Goal: Navigation & Orientation: Find specific page/section

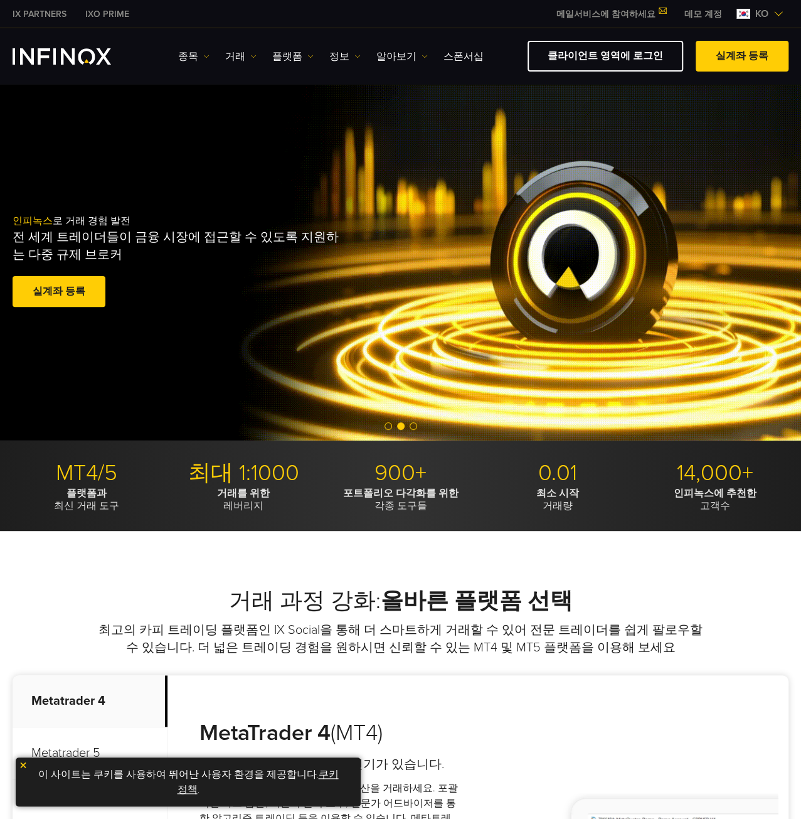
click at [59, 291] on span at bounding box center [59, 291] width 0 height 0
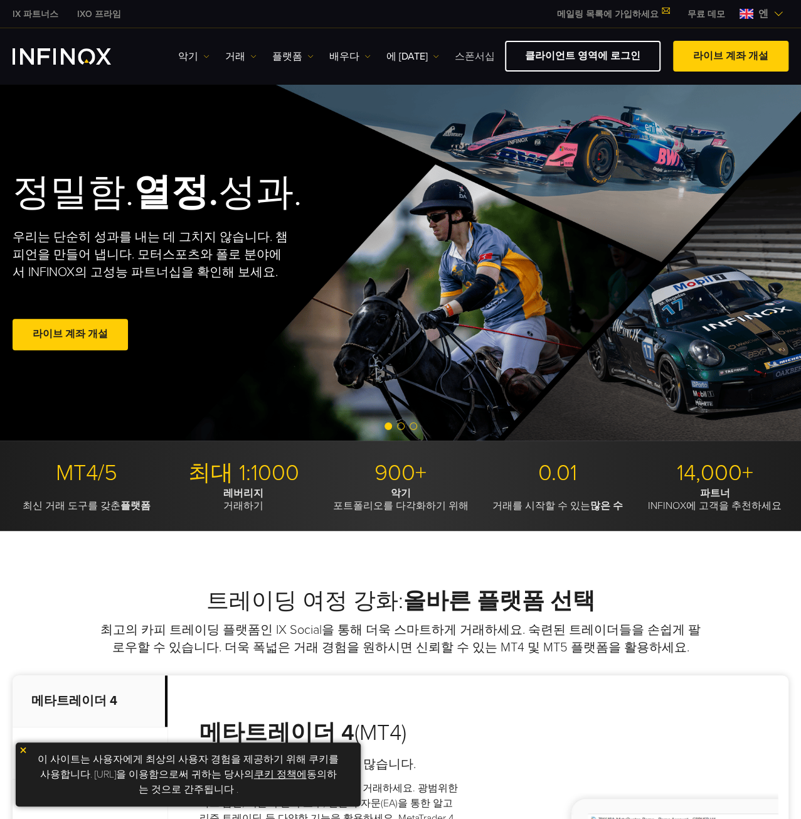
click at [455, 57] on font "스폰서십" at bounding box center [475, 56] width 40 height 13
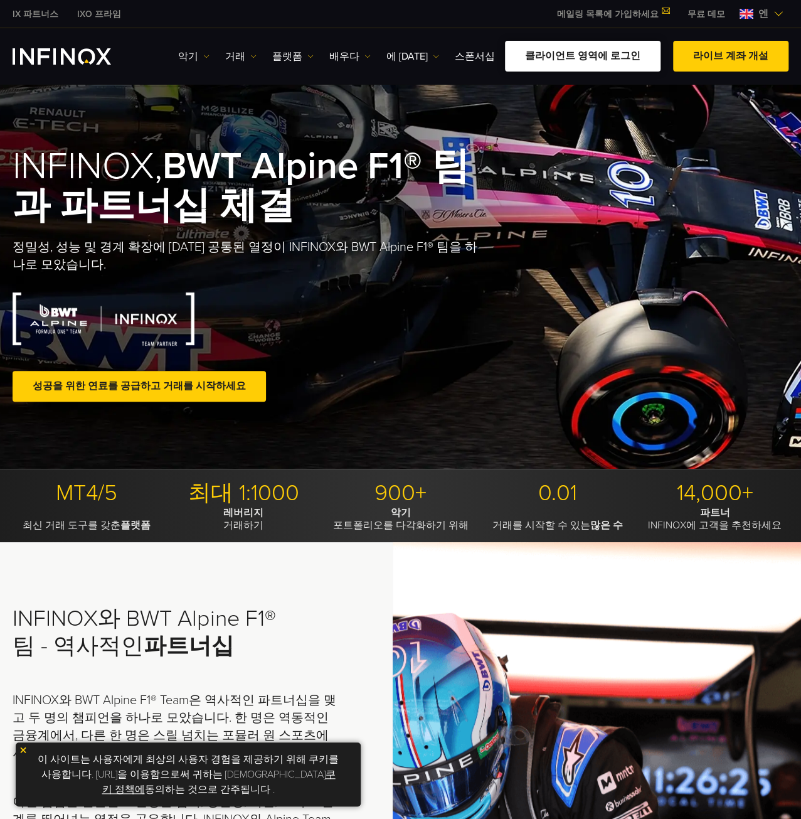
click at [609, 55] on font "클라이언트 영역에 로그인" at bounding box center [582, 56] width 115 height 13
